Goal: Check status

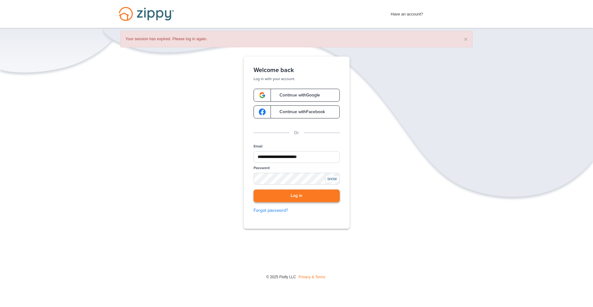
scroll to position [28, 0]
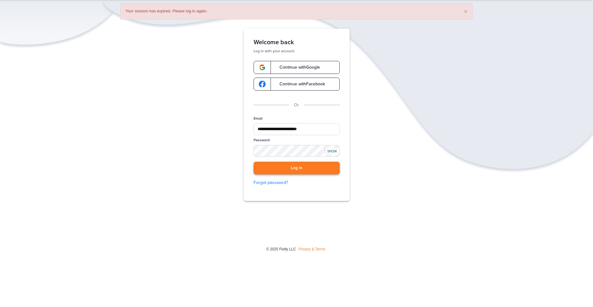
click at [271, 171] on button "Log in" at bounding box center [297, 168] width 86 height 13
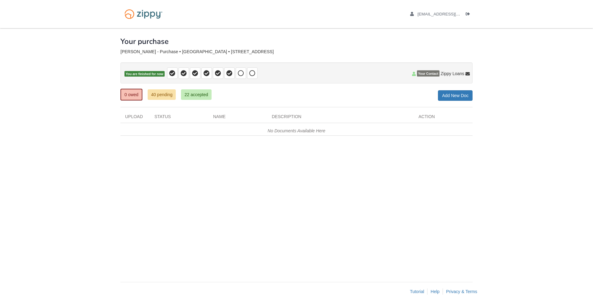
click at [263, 160] on div "× × × Pending Add Document Notice document will be included in the email sent t…" at bounding box center [297, 152] width 352 height 248
click at [162, 97] on link "40 pending" at bounding box center [162, 94] width 28 height 11
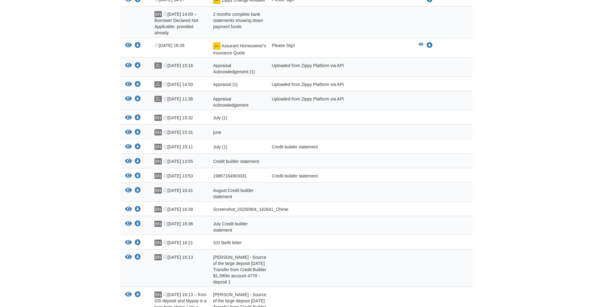
scroll to position [268, 0]
